Goal: Information Seeking & Learning: Find specific page/section

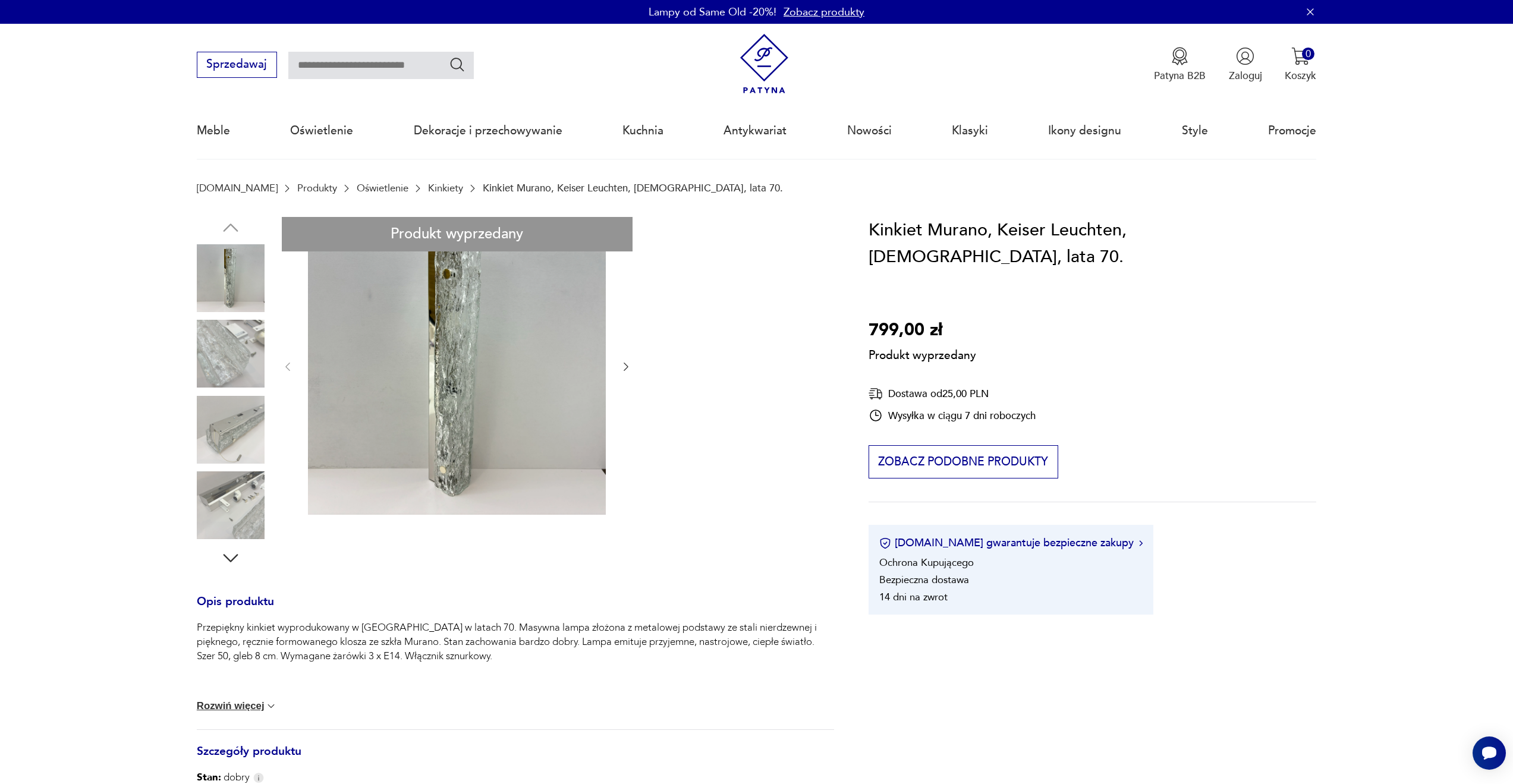
click at [225, 302] on div "Produkt wyprzedany Opis produktu Przepiękny kinkiet wyprodukowany w [GEOGRAPHIC…" at bounding box center [515, 580] width 637 height 727
click at [428, 185] on link "Kinkiety" at bounding box center [444, 188] width 35 height 11
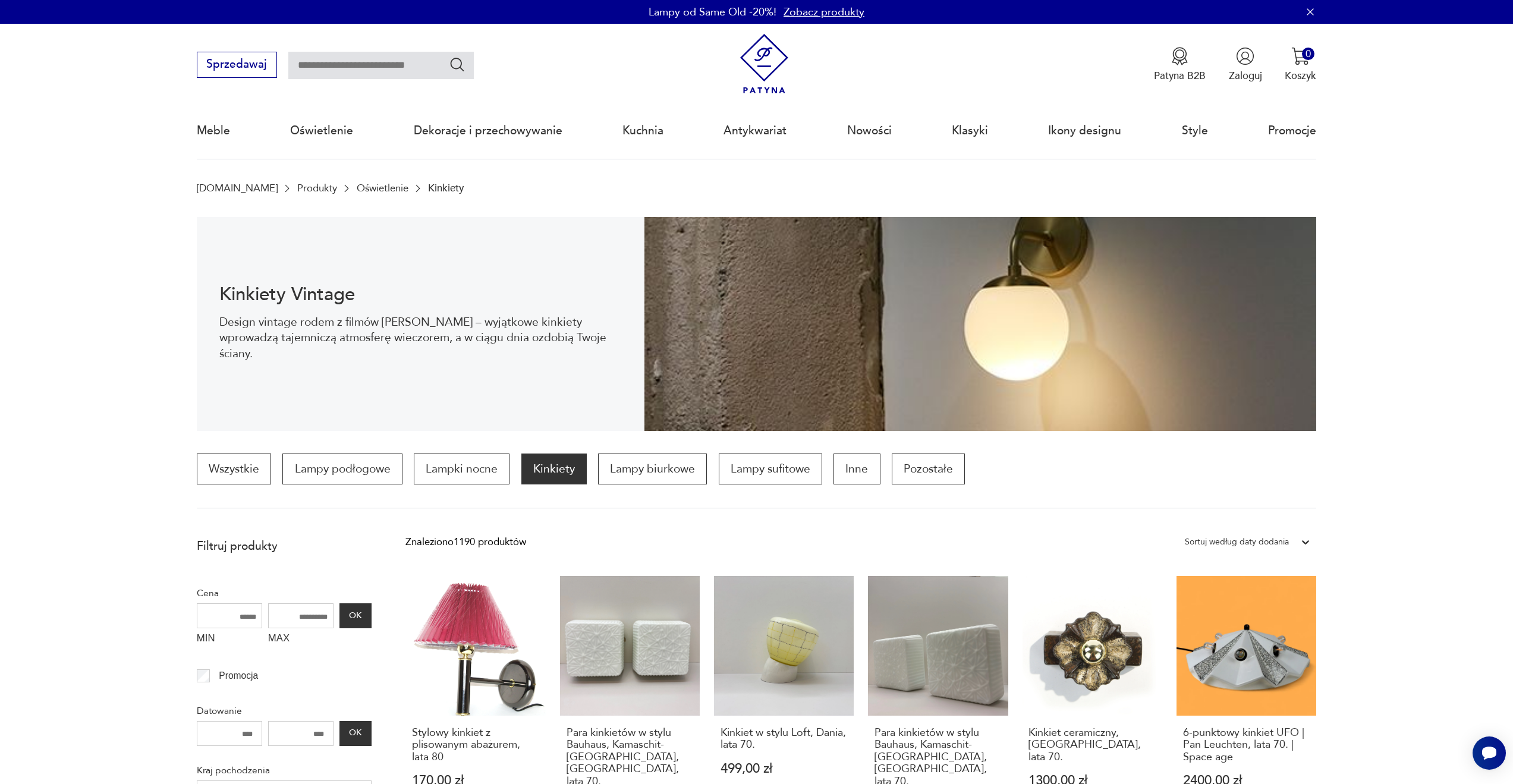
click at [394, 62] on input "text" at bounding box center [381, 65] width 185 height 27
type input "******"
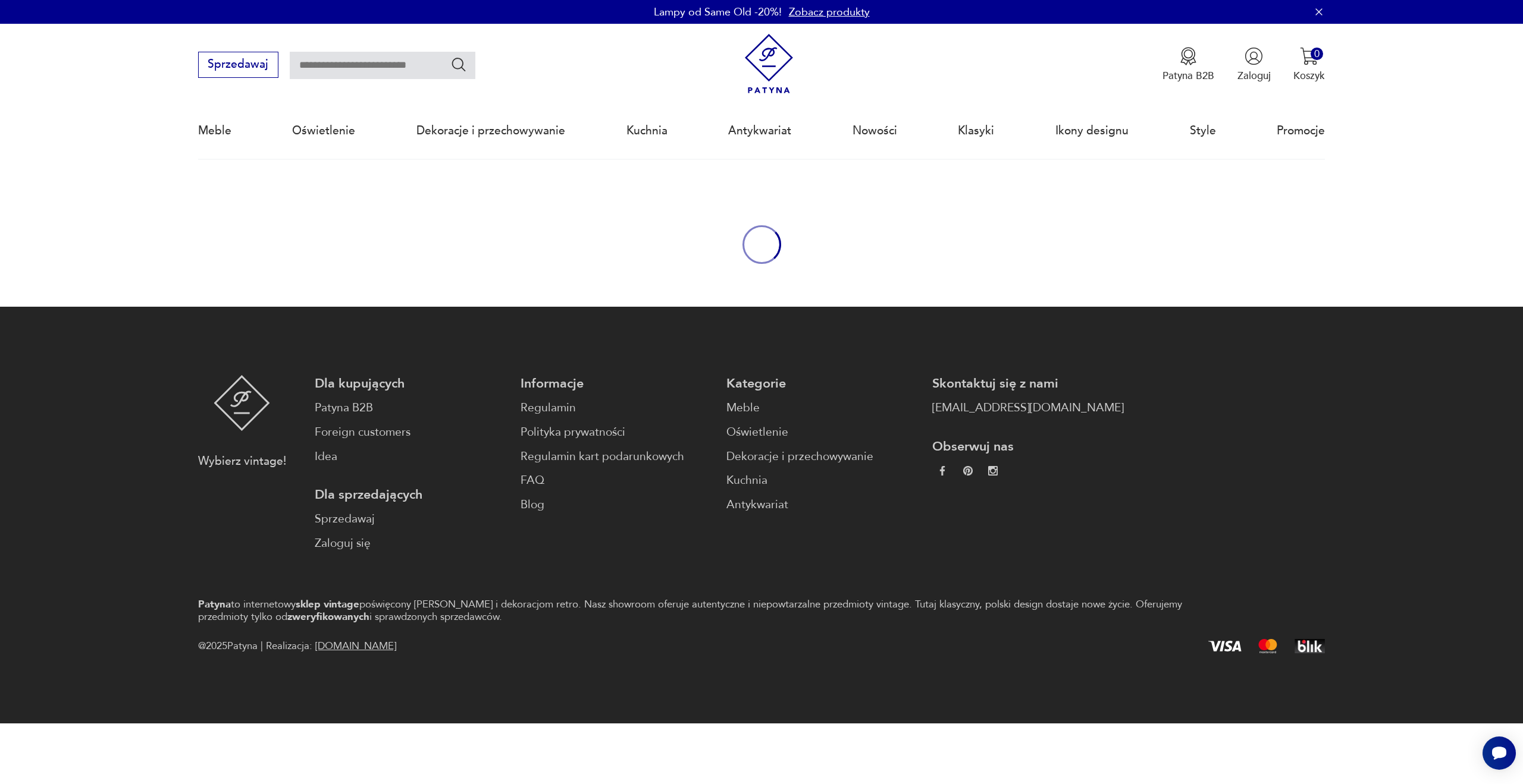
type input "******"
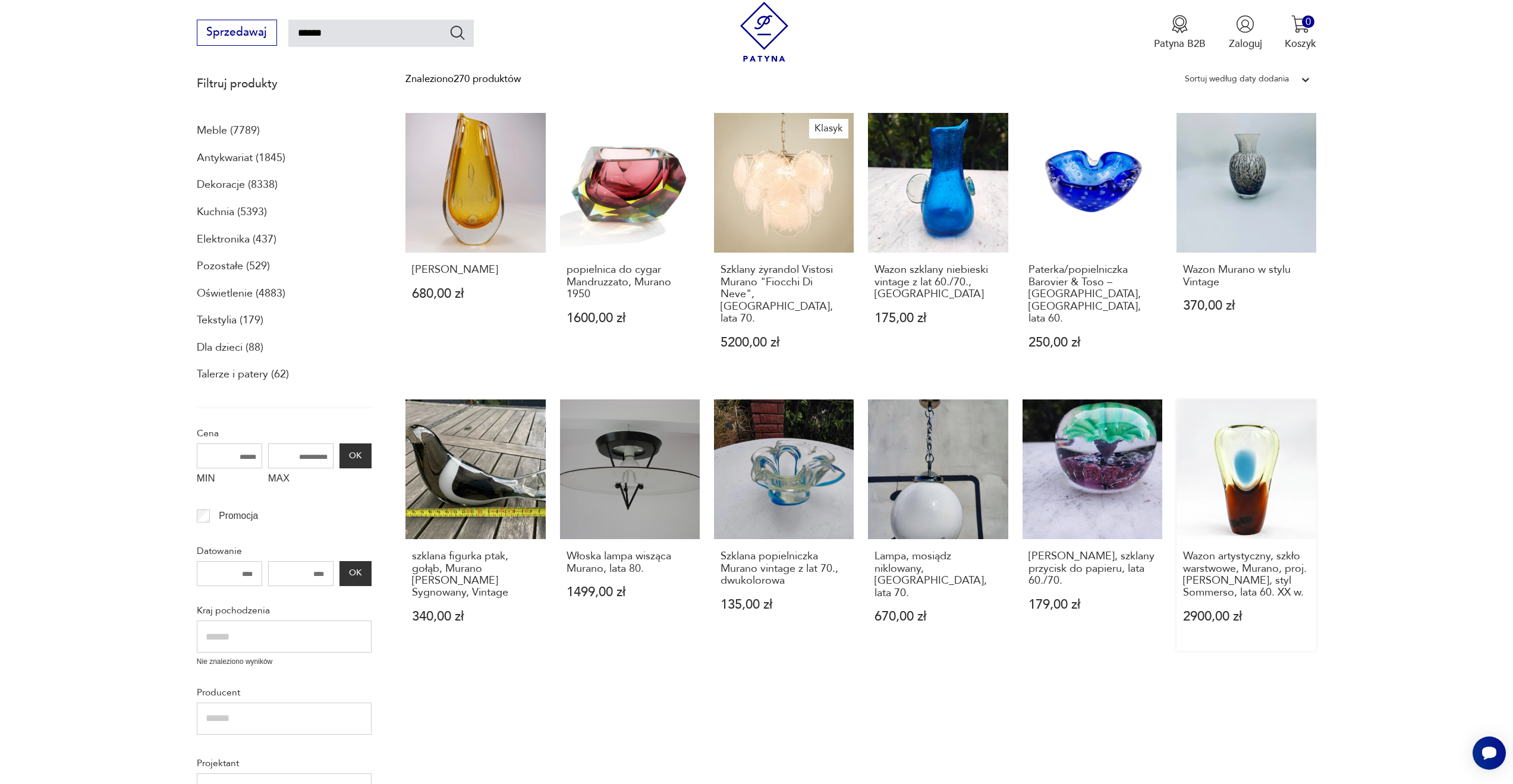
scroll to position [416, 0]
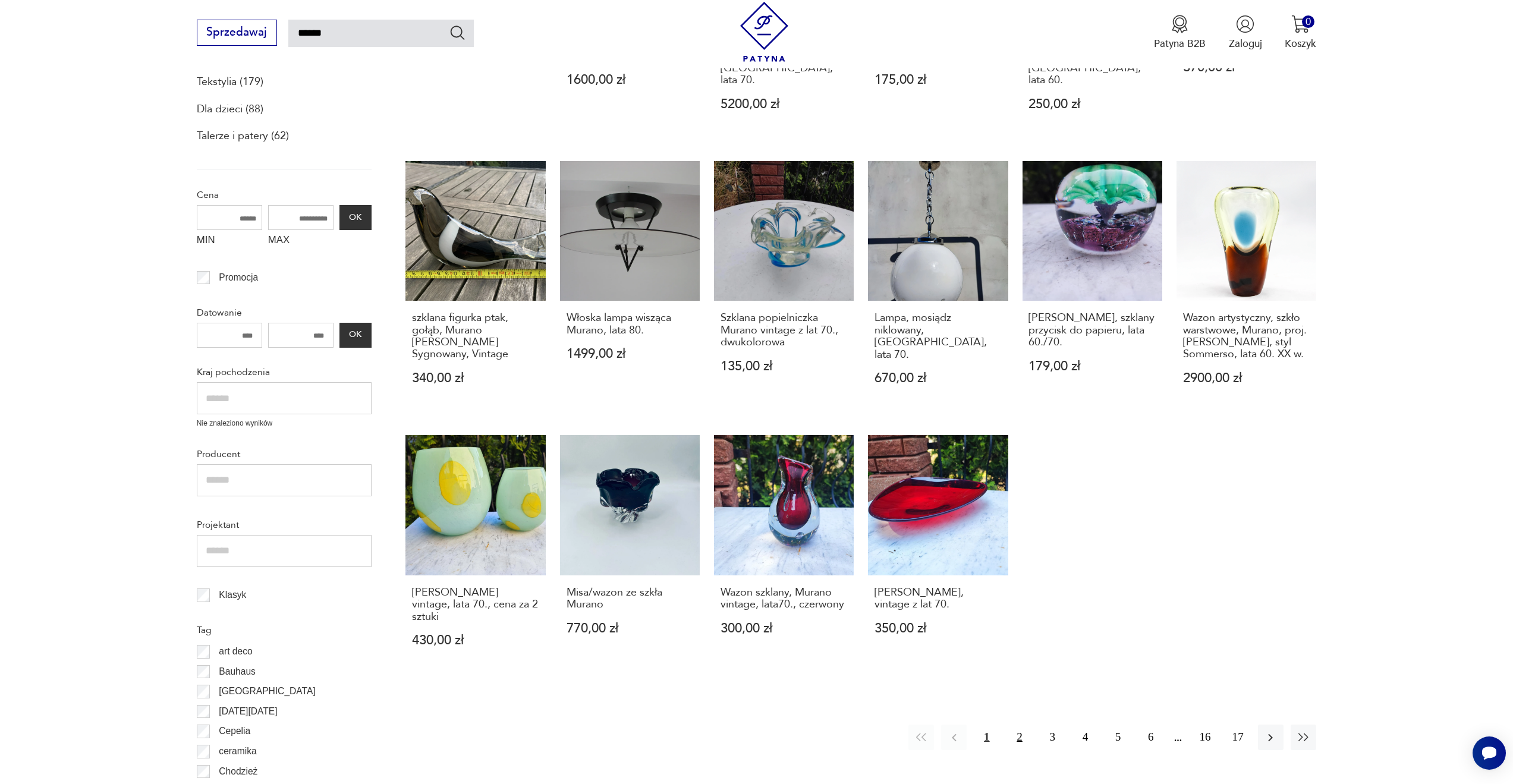
click at [1025, 725] on button "2" at bounding box center [1019, 737] width 25 height 25
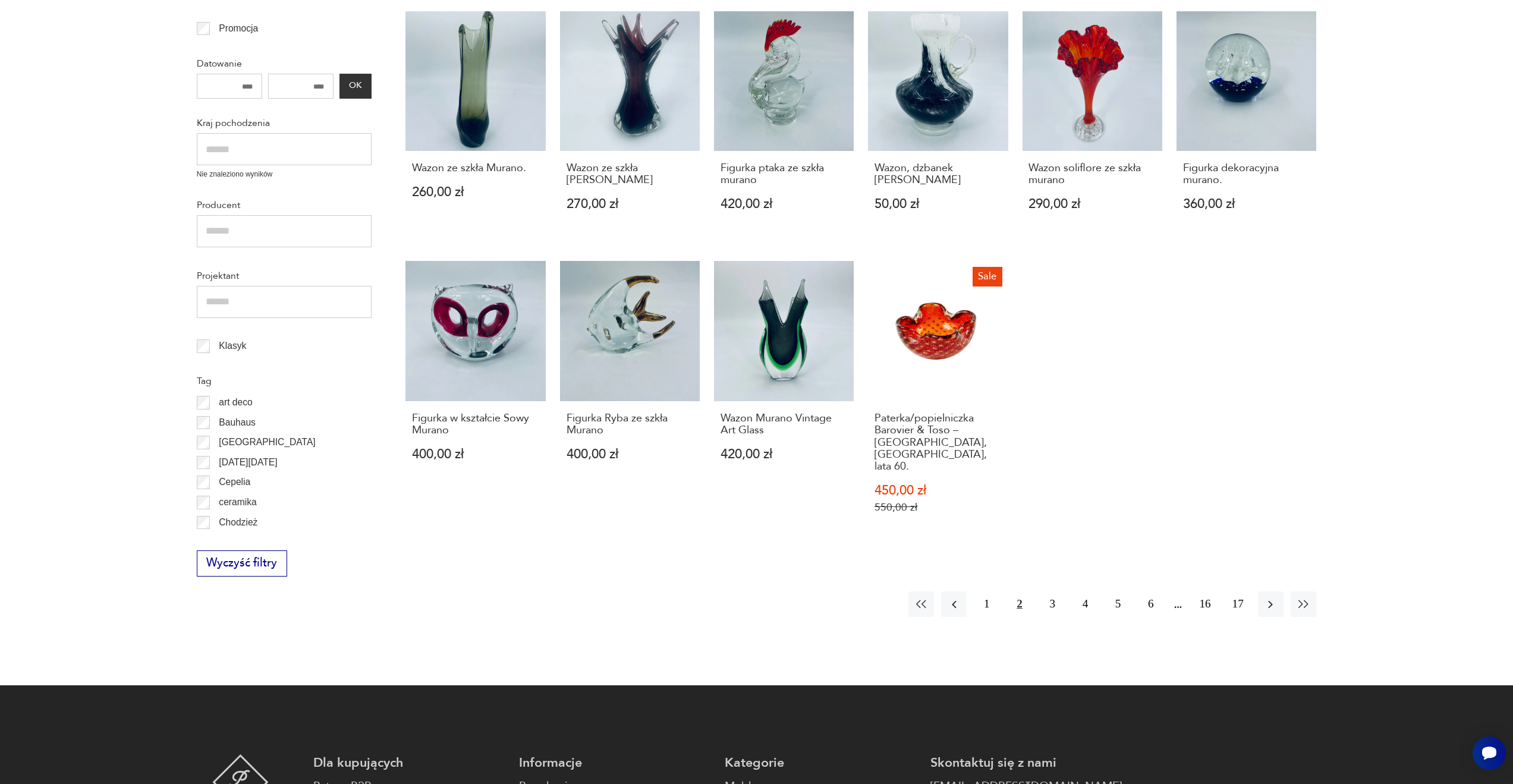
scroll to position [603, 0]
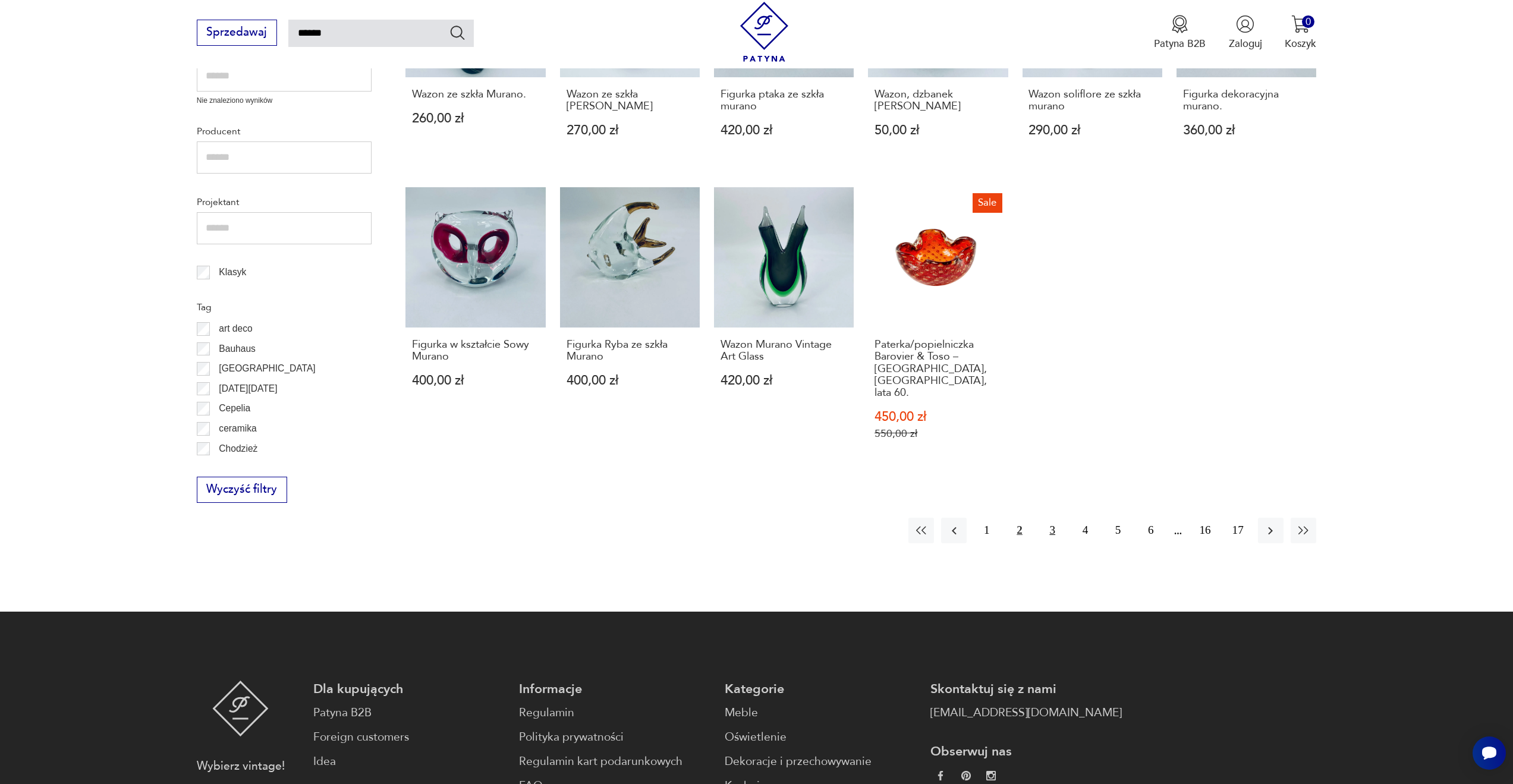
click at [1052, 517] on button "3" at bounding box center [1052, 530] width 25 height 25
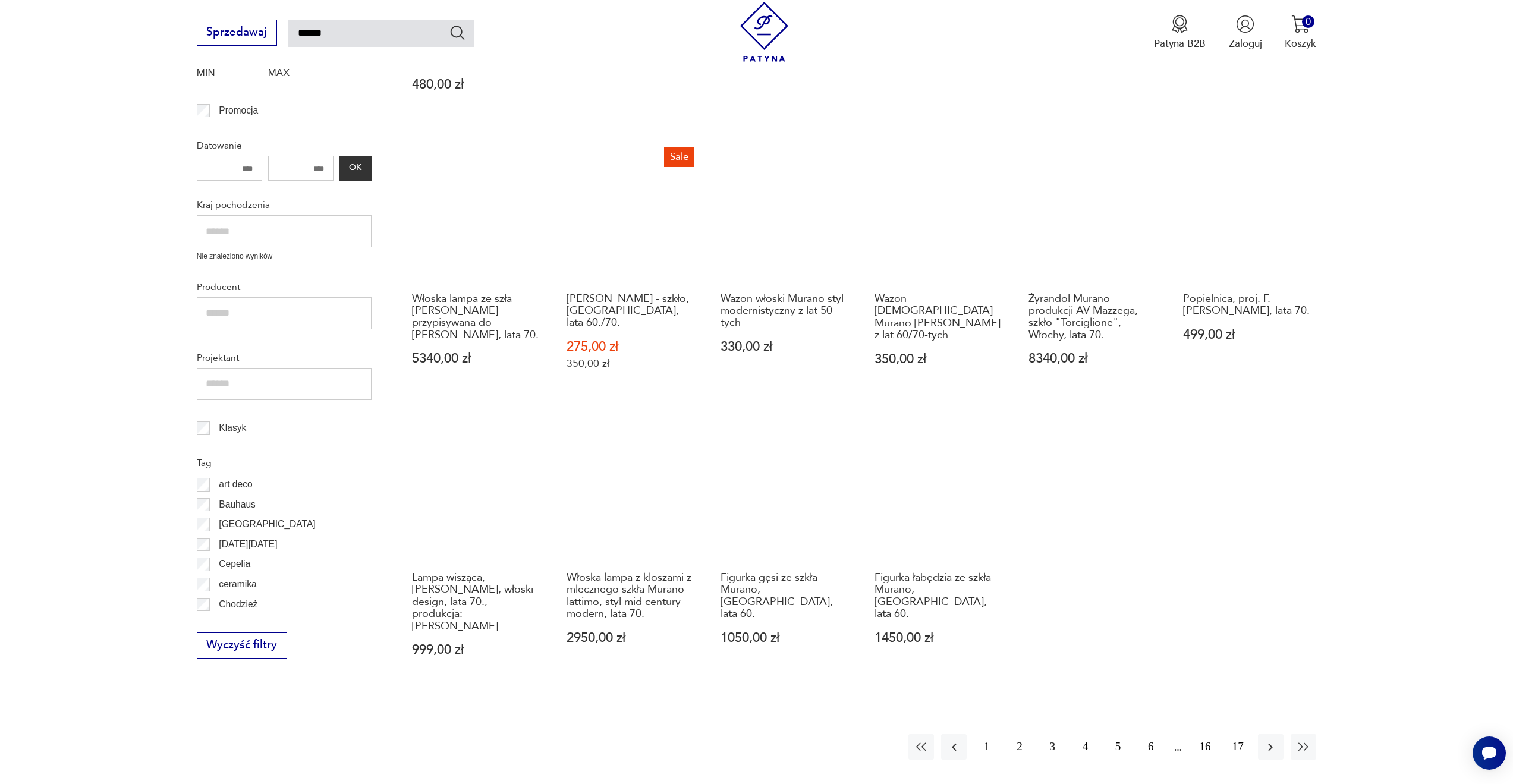
scroll to position [544, 0]
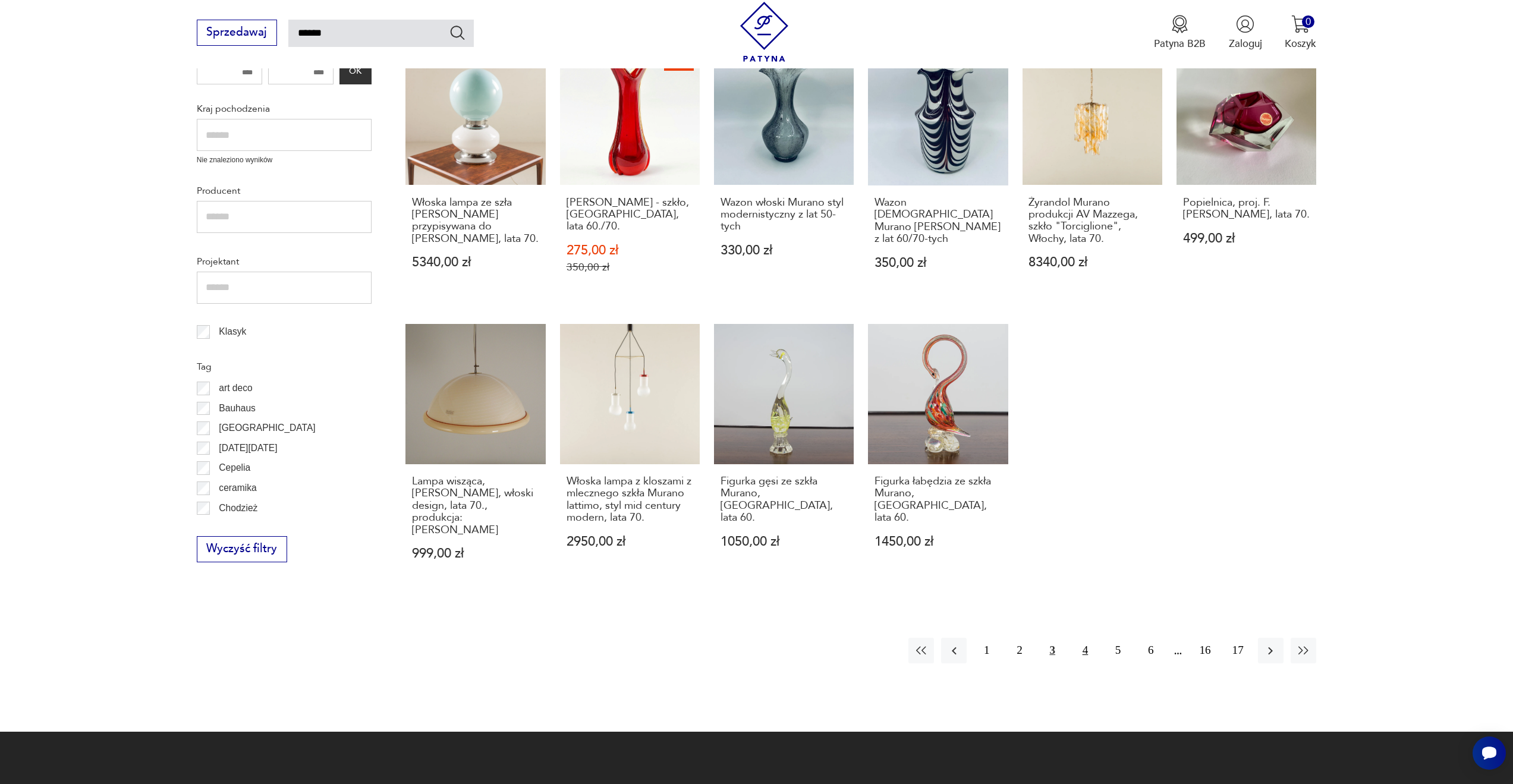
click at [1085, 638] on button "4" at bounding box center [1084, 650] width 25 height 25
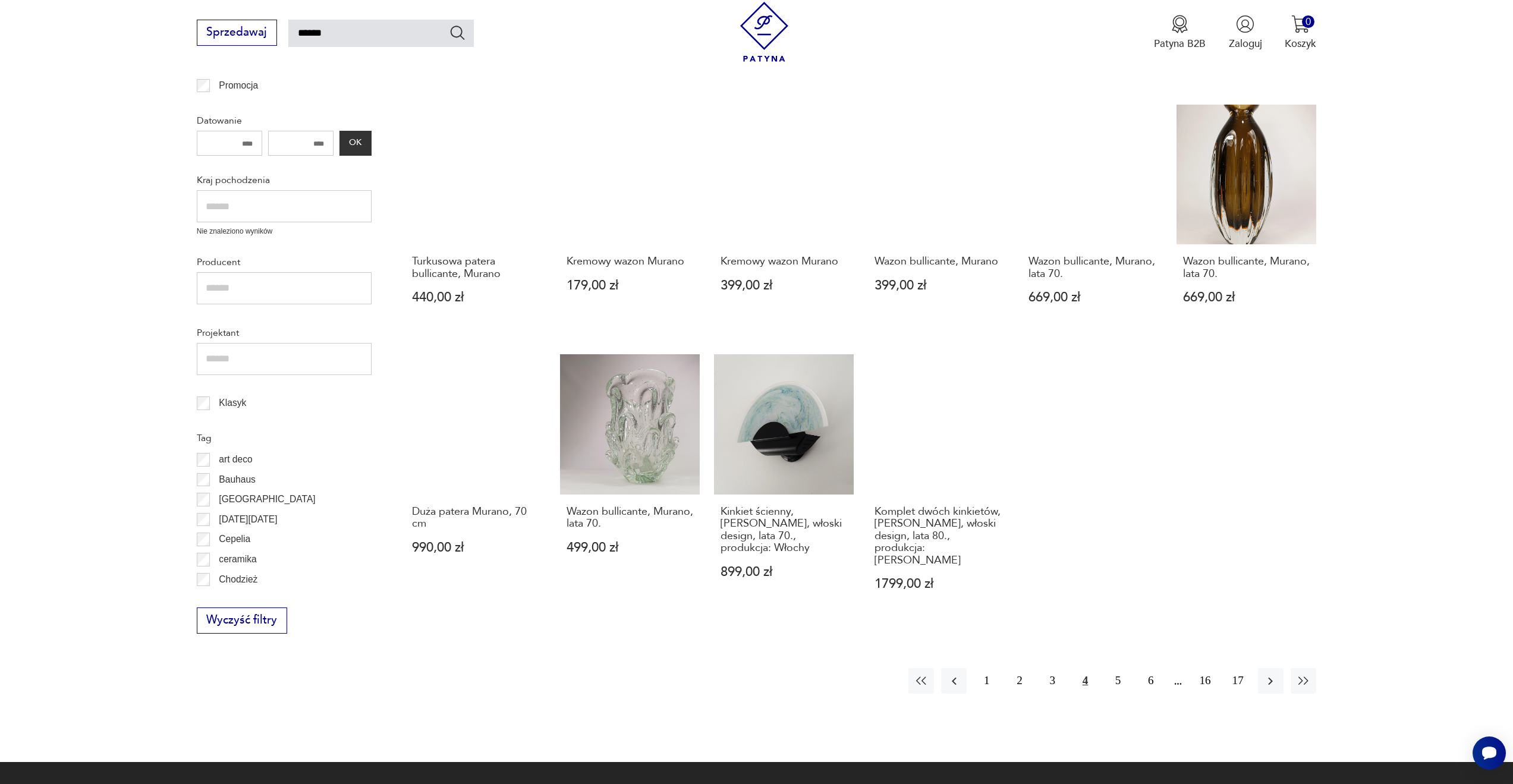
scroll to position [485, 0]
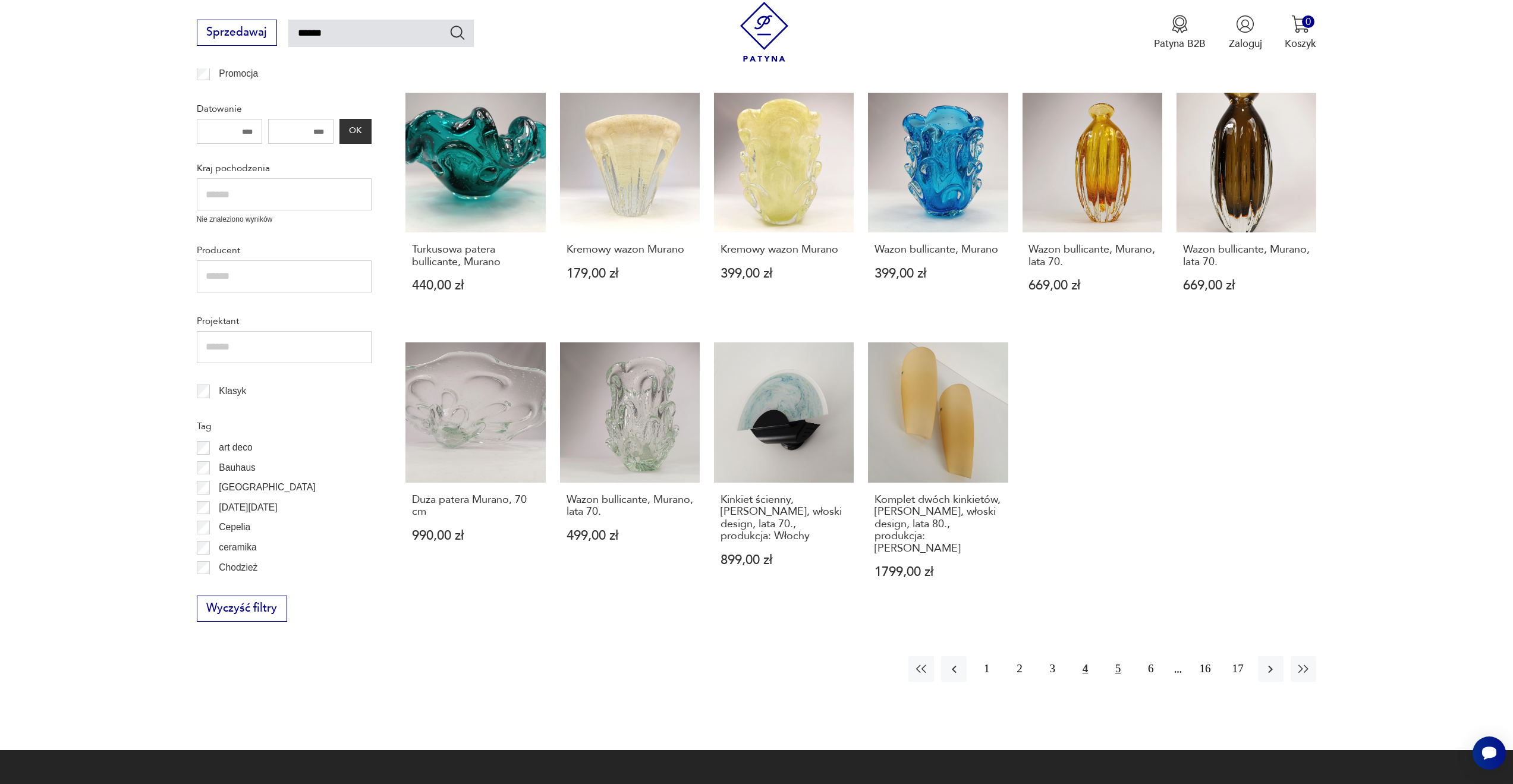
click at [1118, 656] on button "5" at bounding box center [1117, 668] width 25 height 25
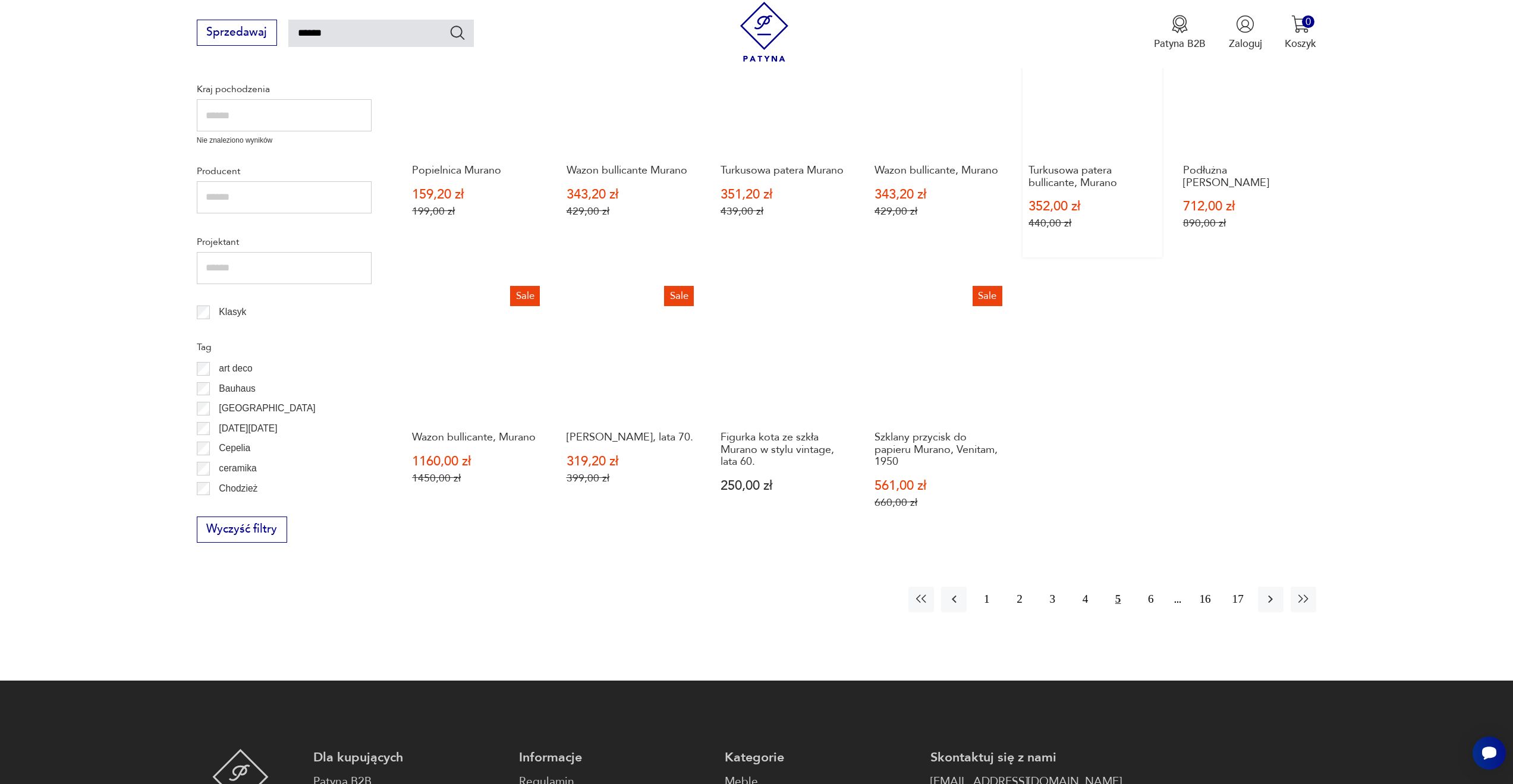
scroll to position [603, 0]
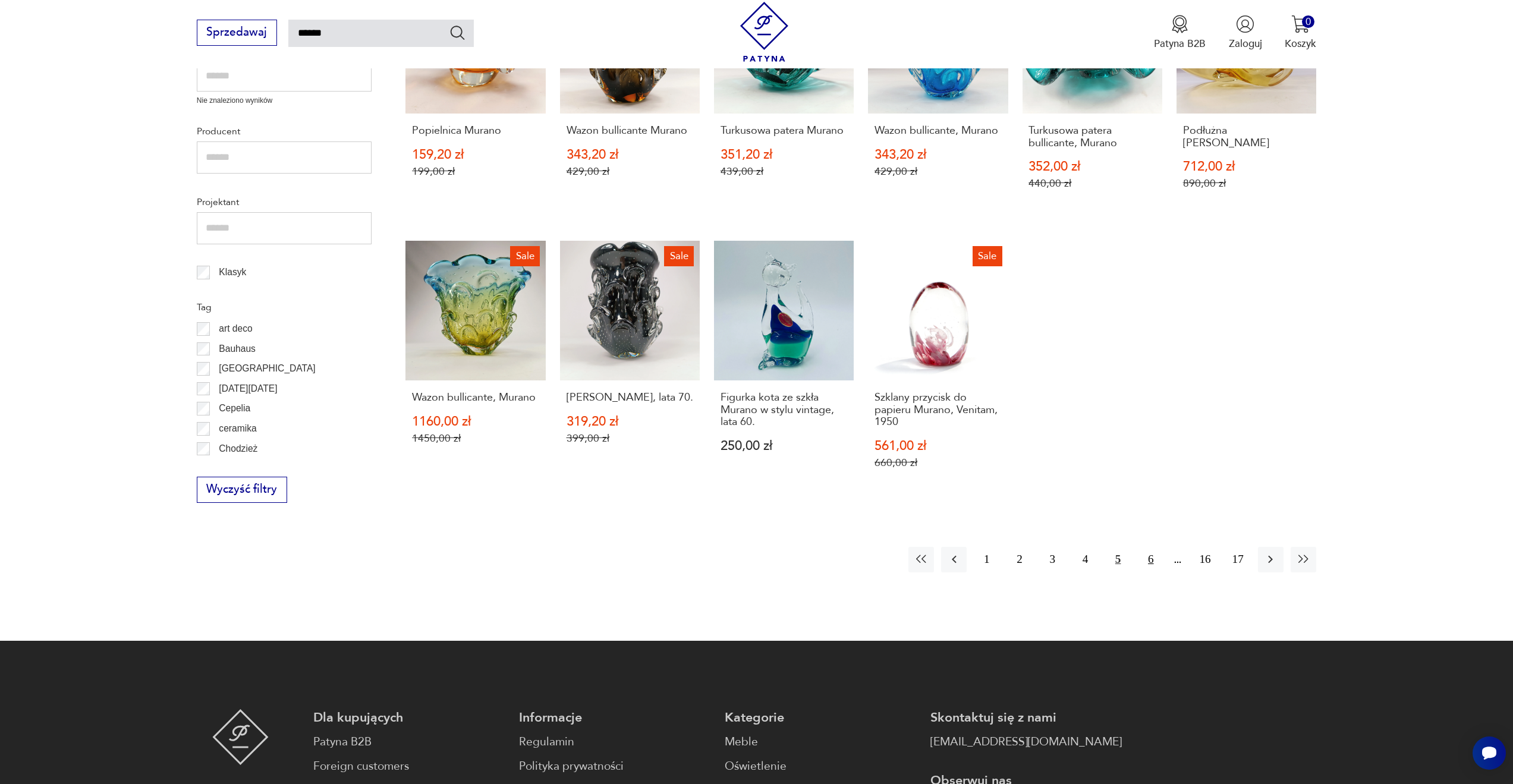
click at [1143, 555] on button "6" at bounding box center [1150, 559] width 25 height 25
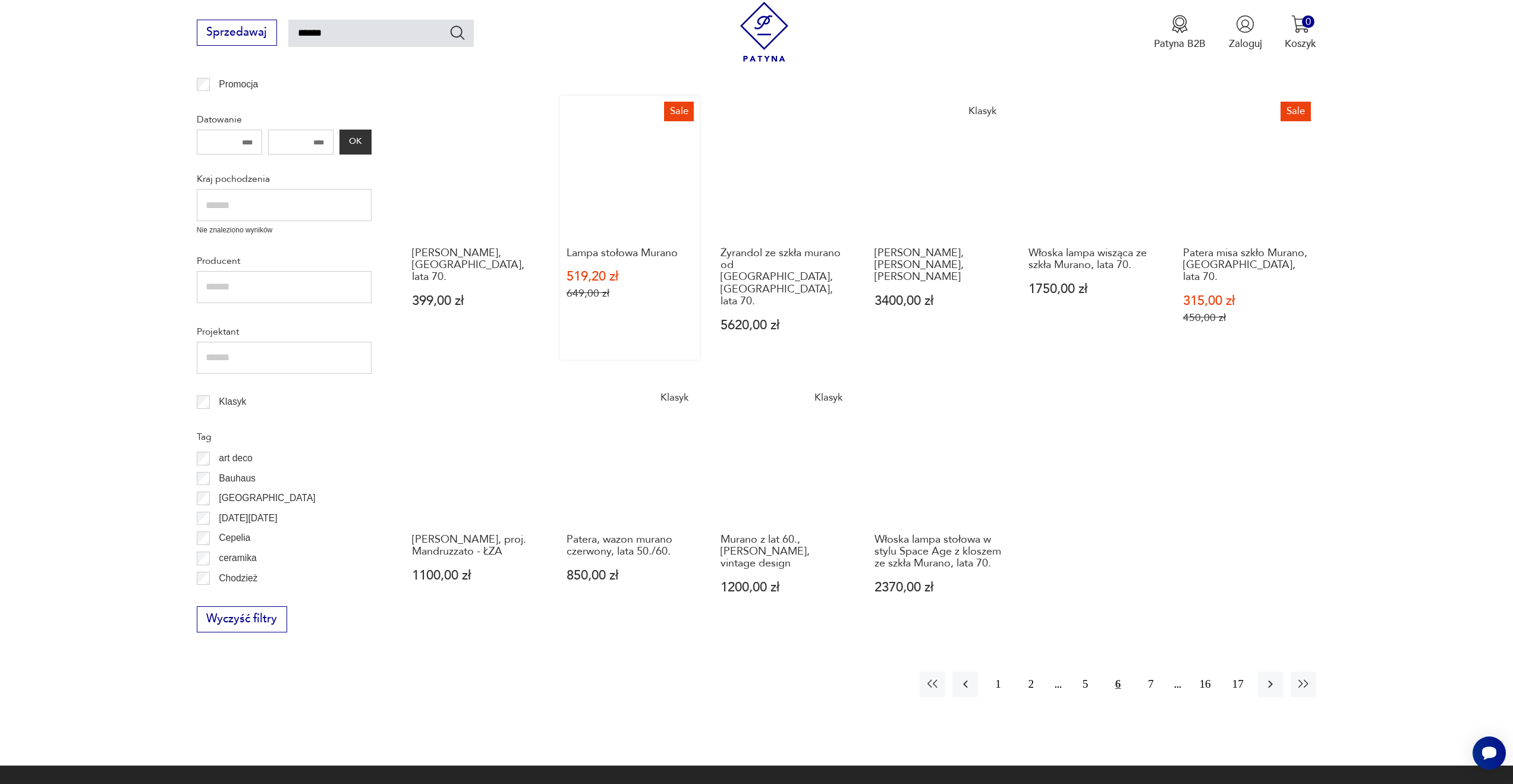
scroll to position [485, 0]
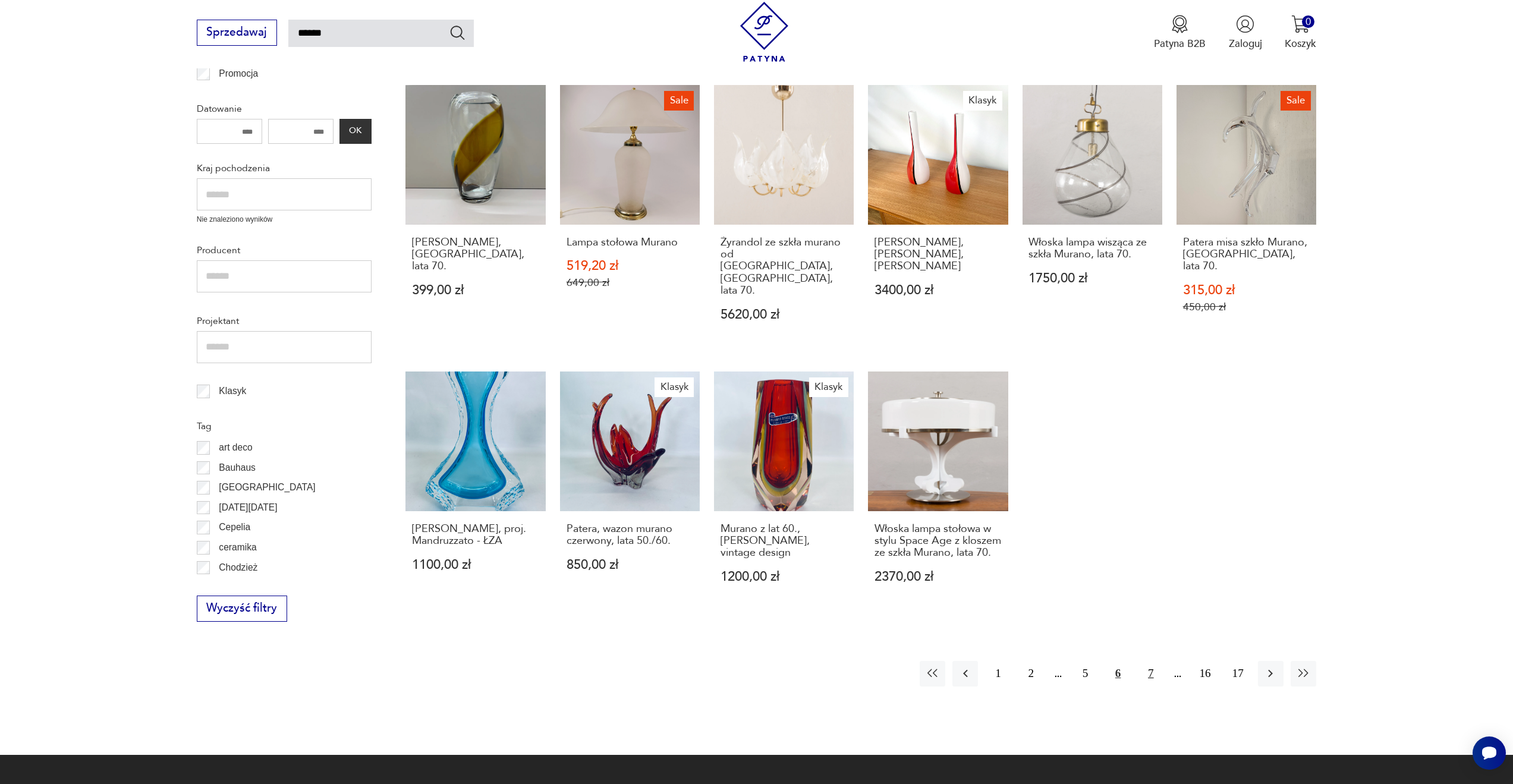
click at [1154, 671] on button "7" at bounding box center [1150, 674] width 25 height 25
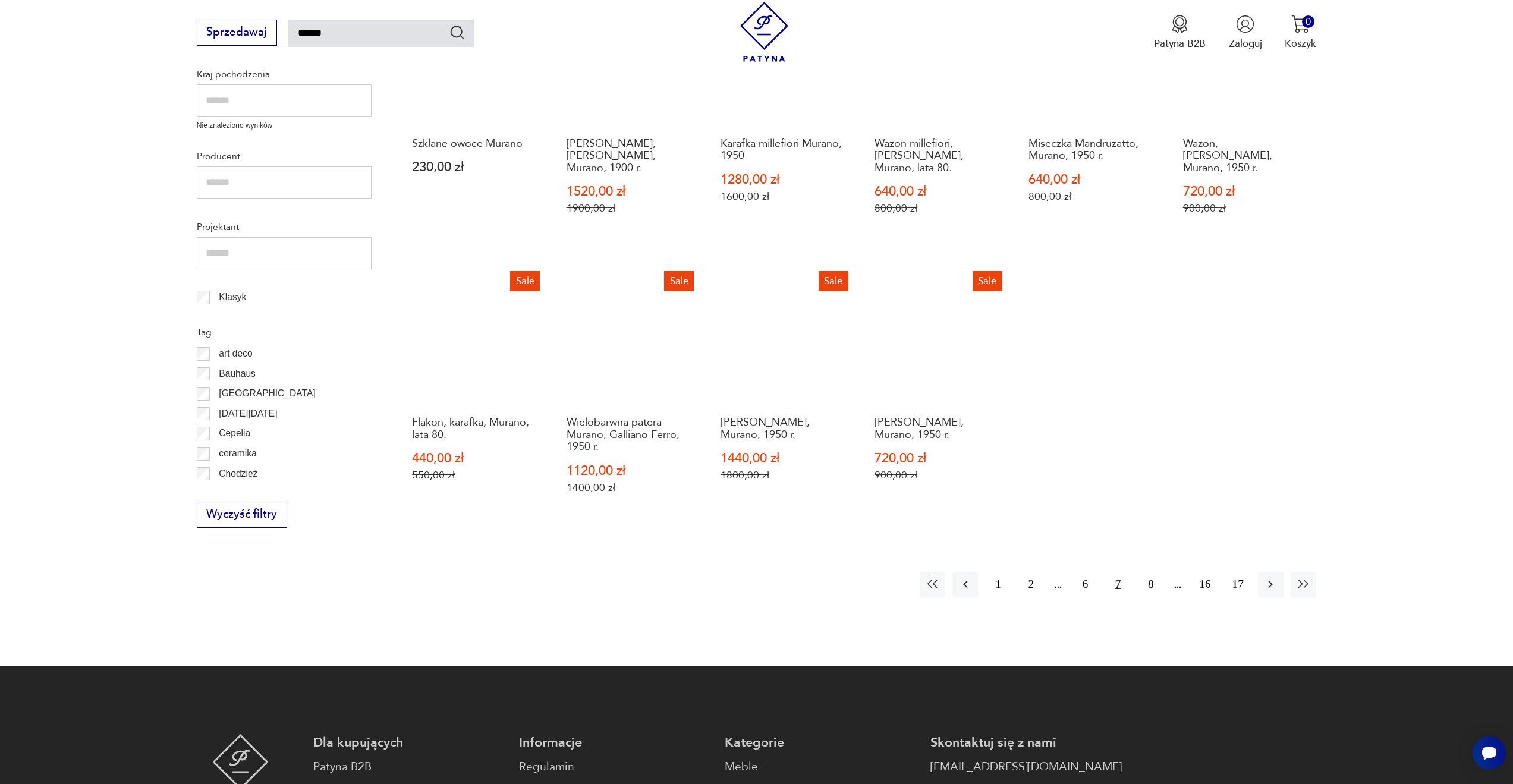
scroll to position [603, 0]
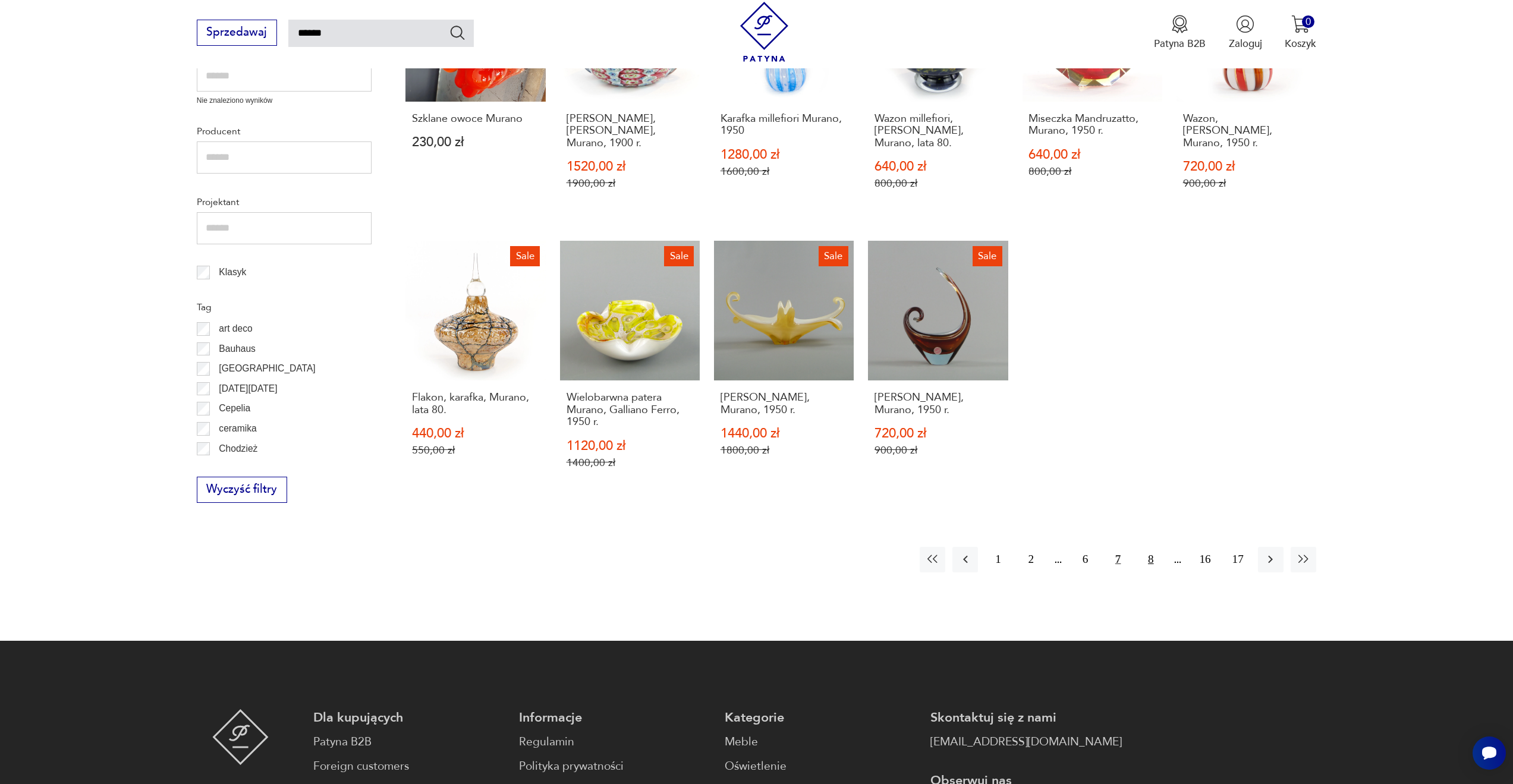
click at [1145, 555] on button "8" at bounding box center [1150, 559] width 25 height 25
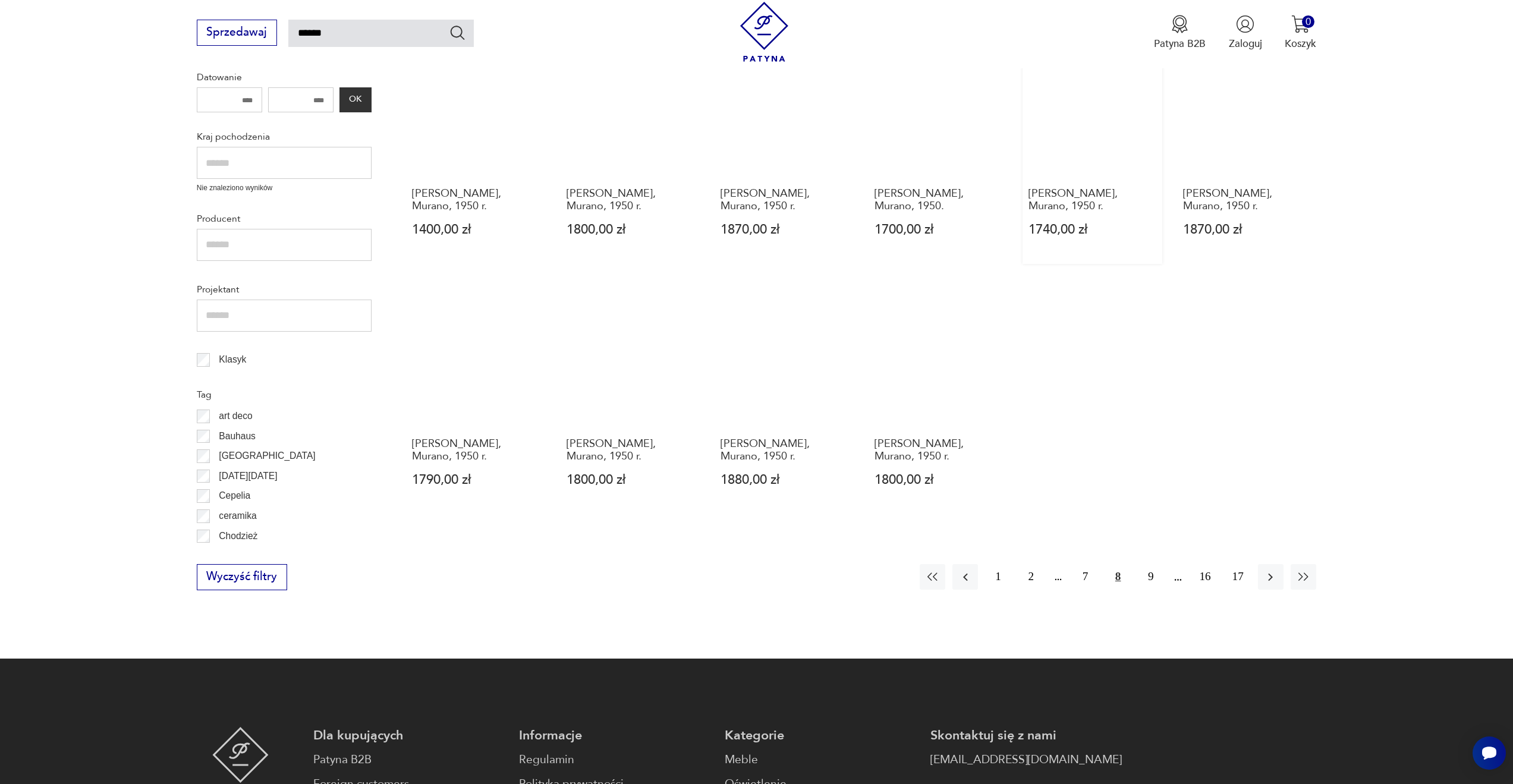
scroll to position [544, 0]
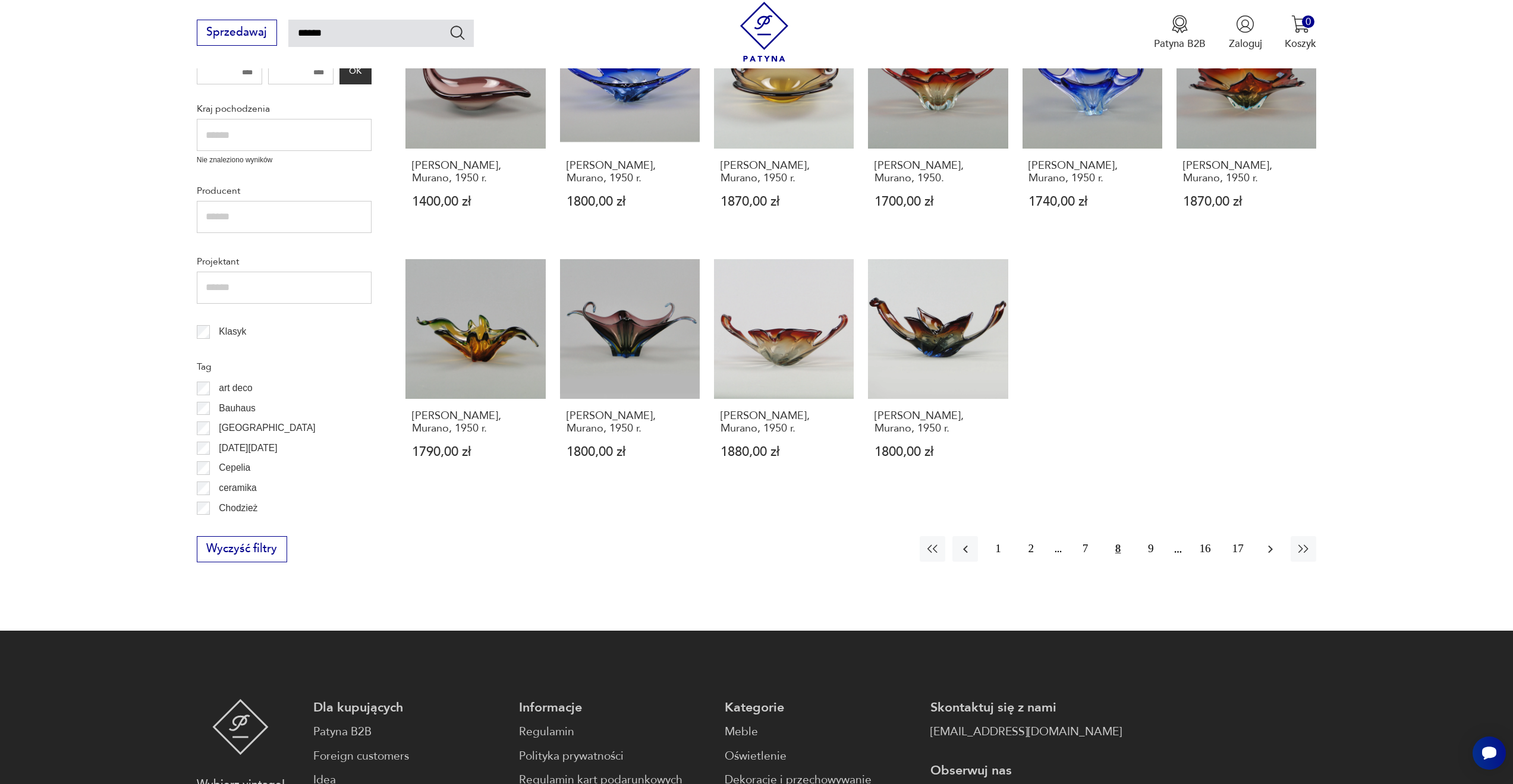
click at [1268, 551] on icon "button" at bounding box center [1270, 548] width 14 height 14
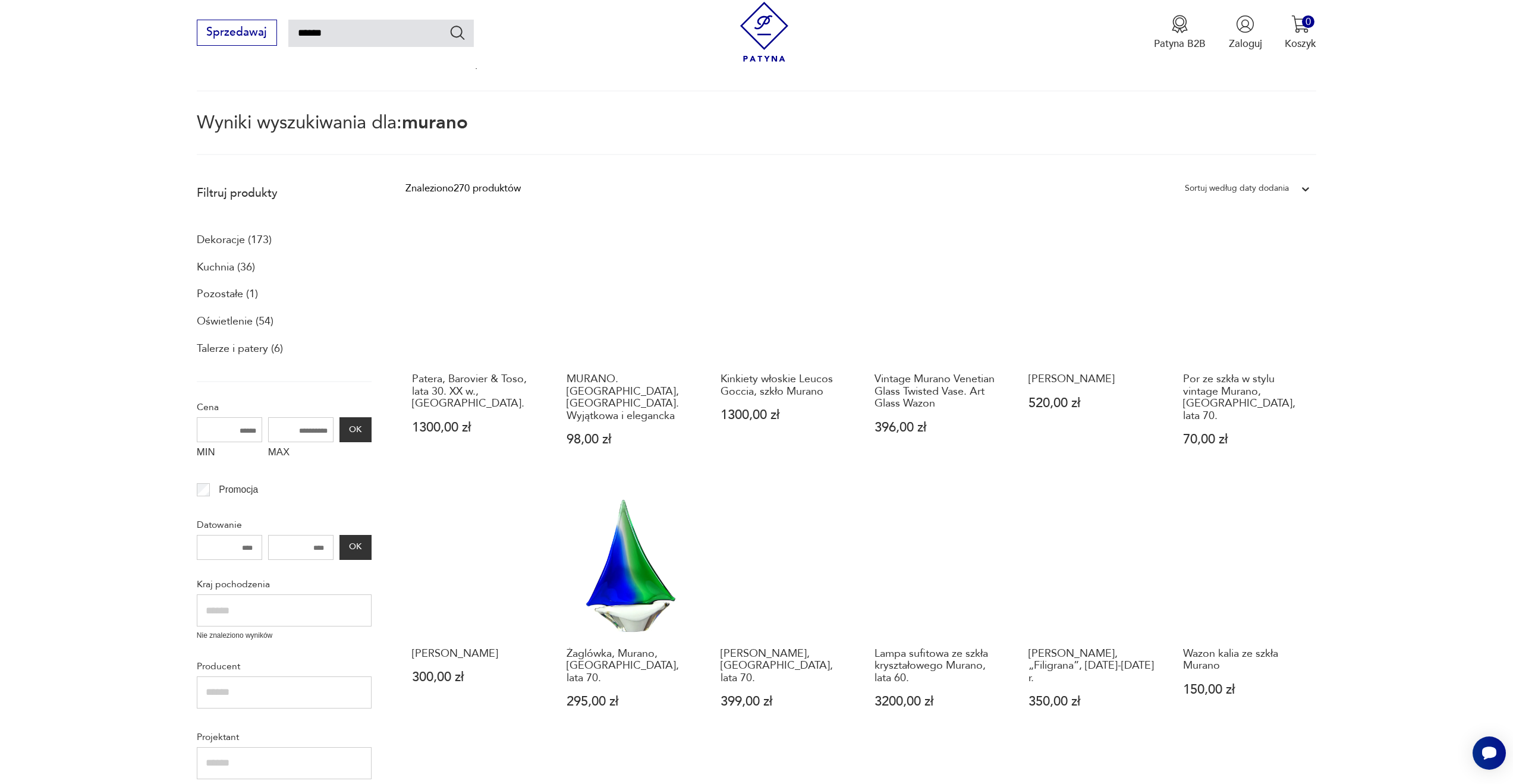
scroll to position [544, 0]
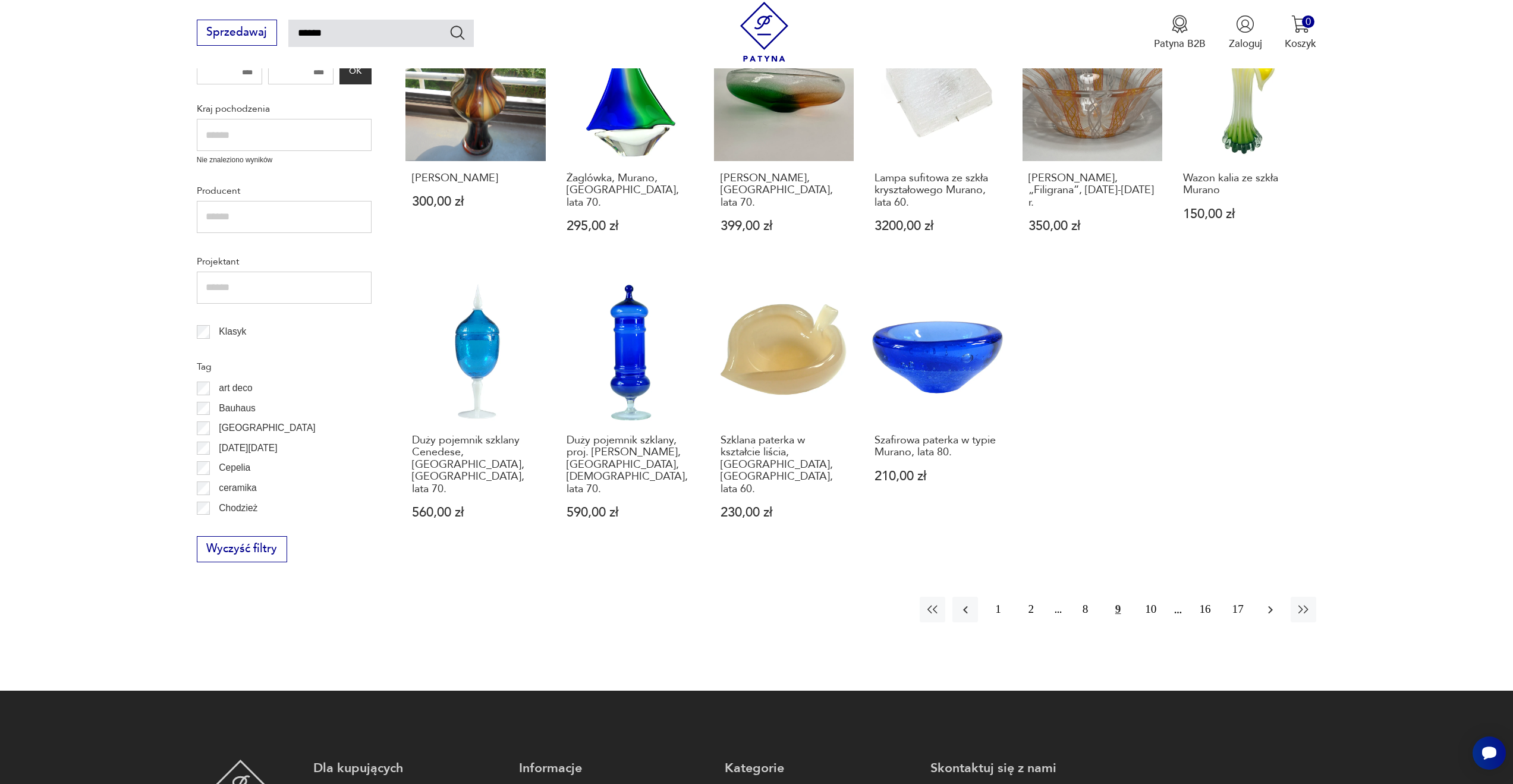
click at [1272, 603] on icon "button" at bounding box center [1270, 609] width 14 height 14
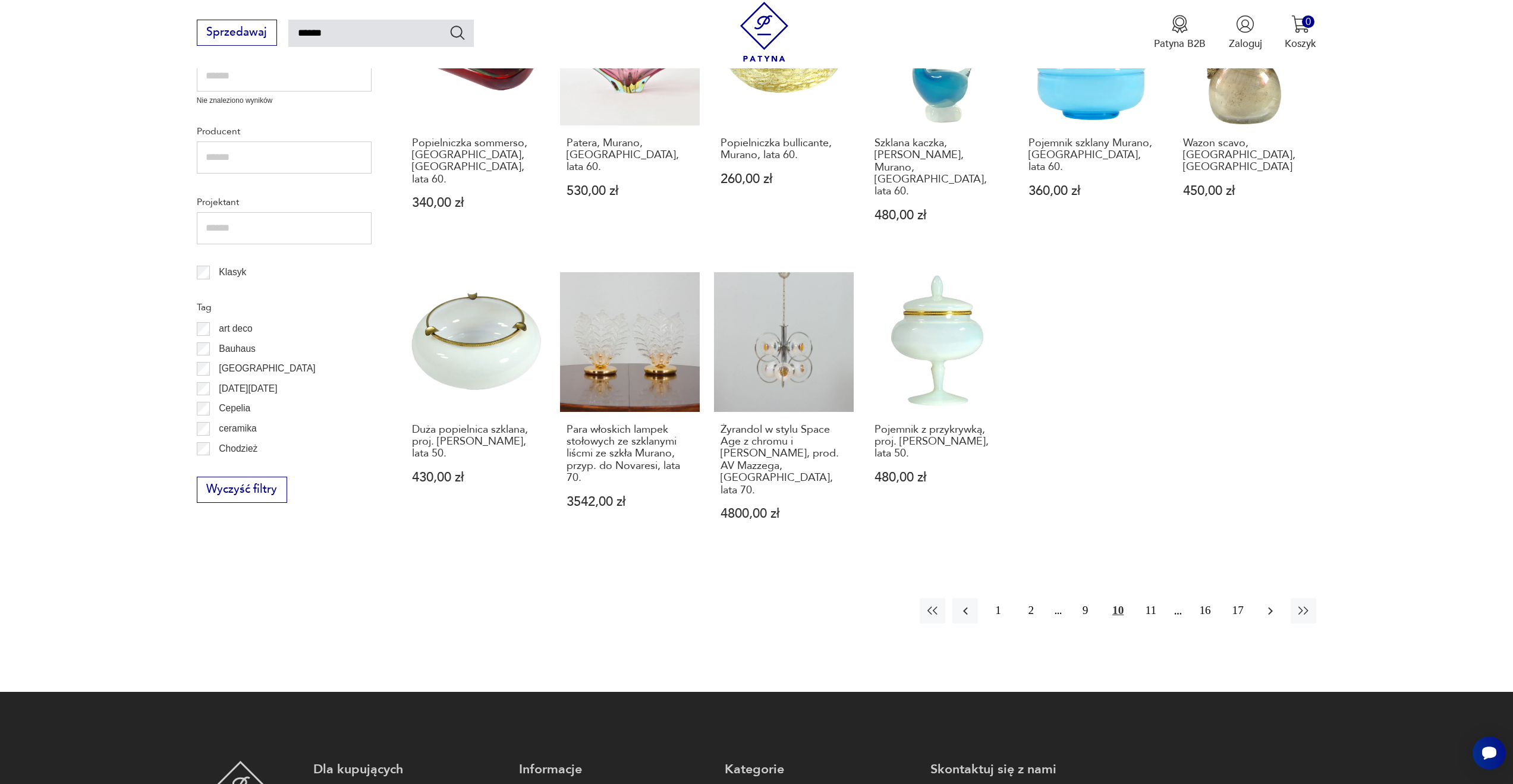
click at [1276, 604] on icon "button" at bounding box center [1270, 611] width 14 height 14
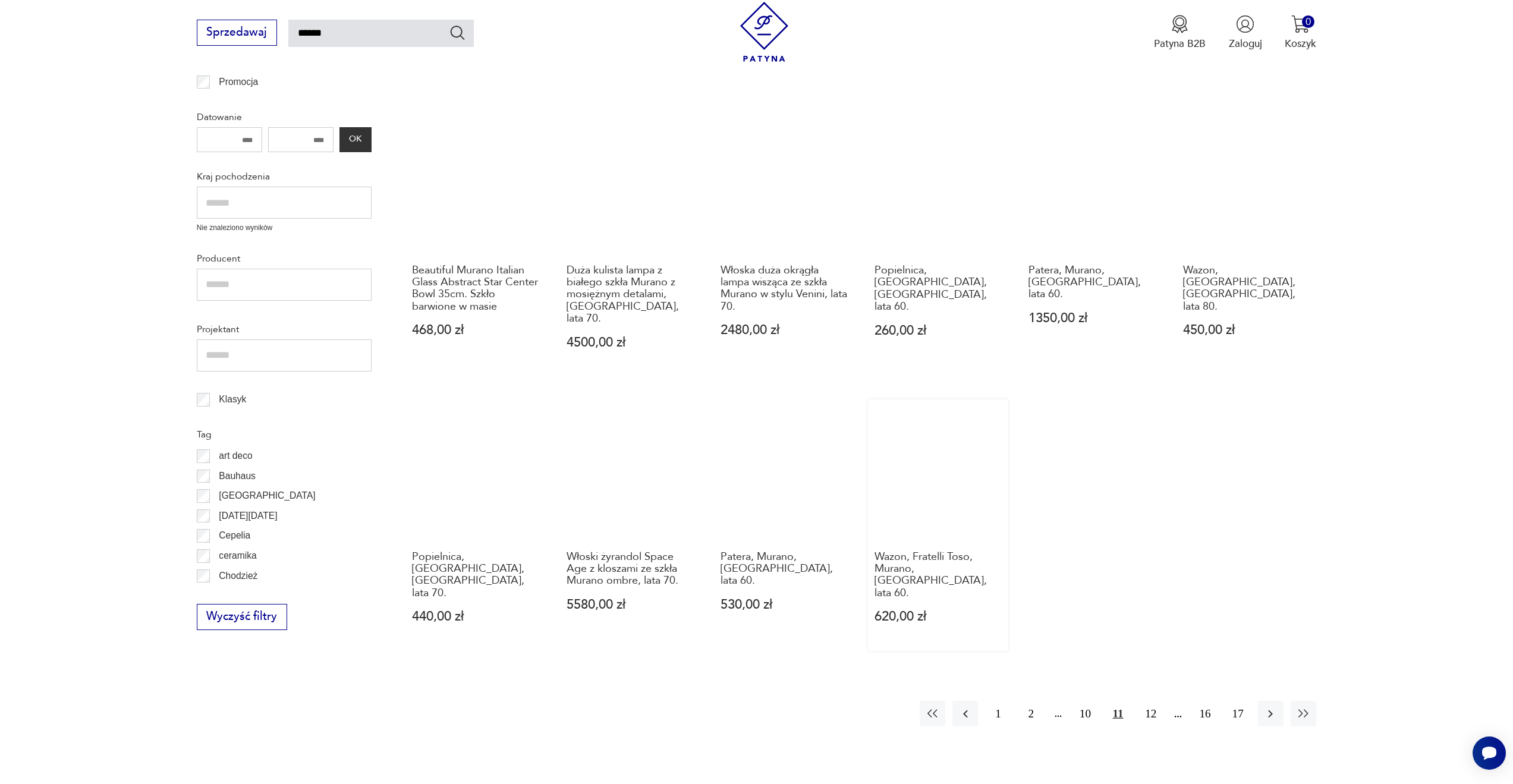
scroll to position [485, 0]
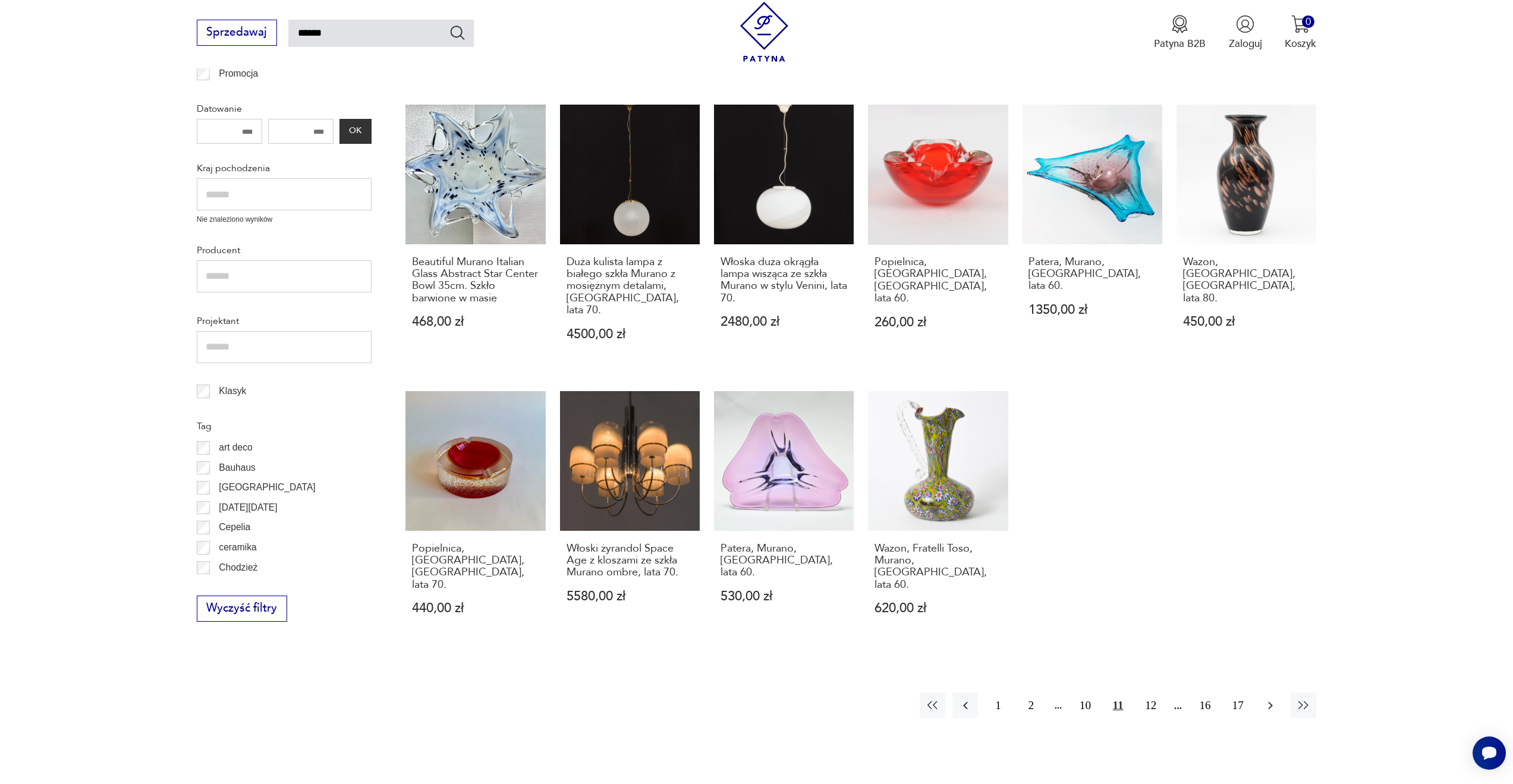
click at [1265, 699] on icon "button" at bounding box center [1270, 705] width 14 height 14
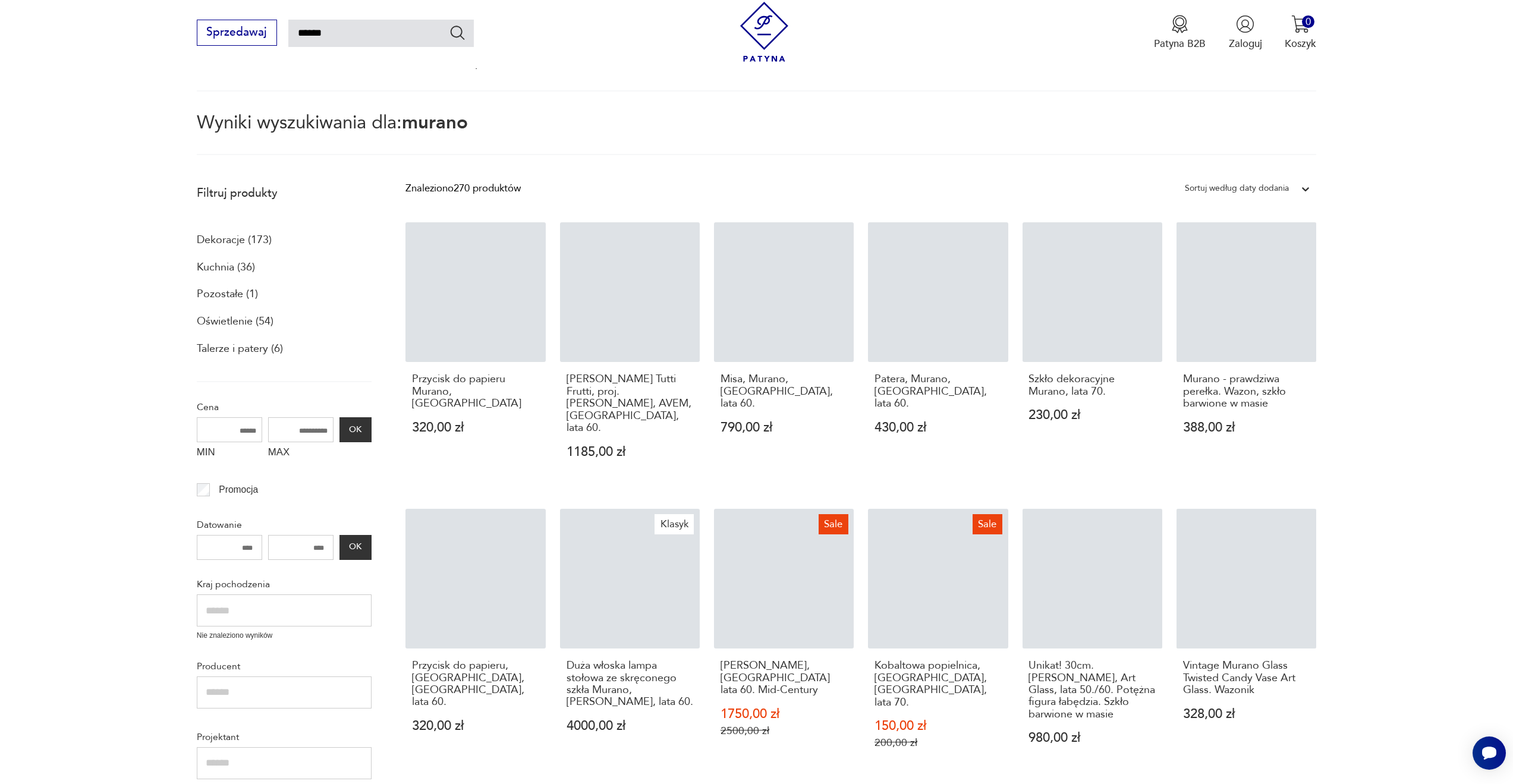
scroll to position [366, 0]
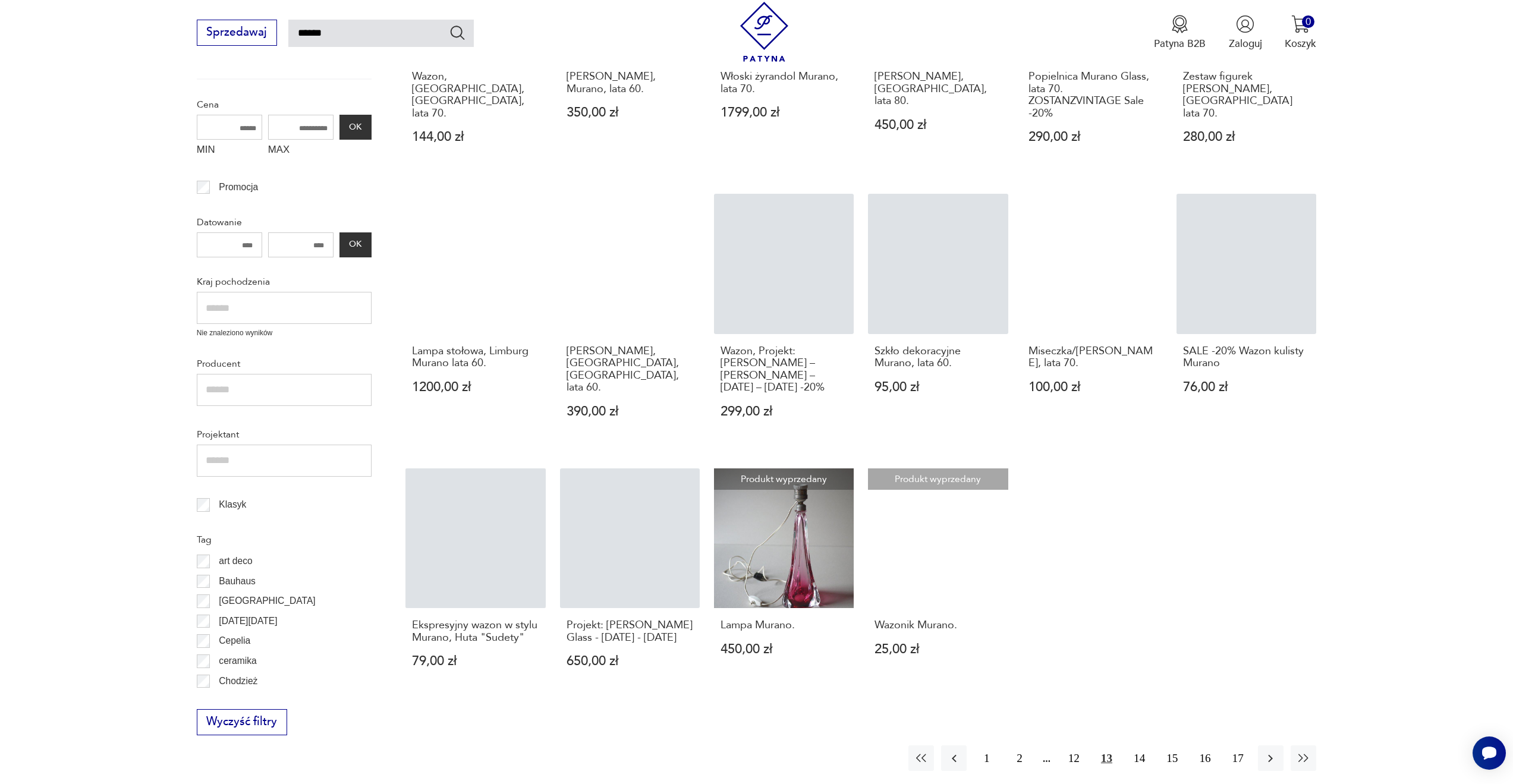
scroll to position [366, 0]
